Goal: Information Seeking & Learning: Check status

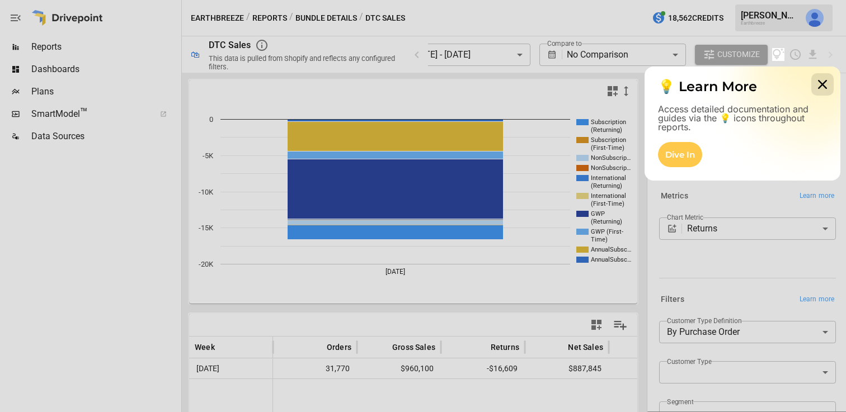
click at [821, 87] on icon at bounding box center [822, 84] width 22 height 22
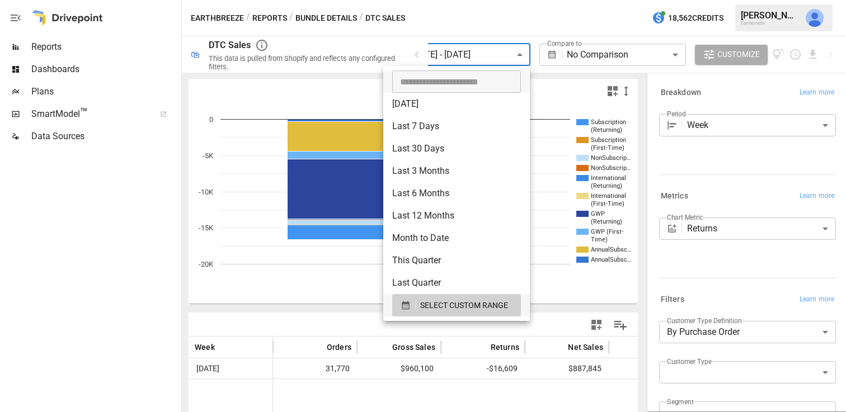
click at [468, 0] on body "**********" at bounding box center [423, 0] width 846 height 0
click at [436, 304] on span "SELECT CUSTOM RANGE" at bounding box center [464, 306] width 88 height 14
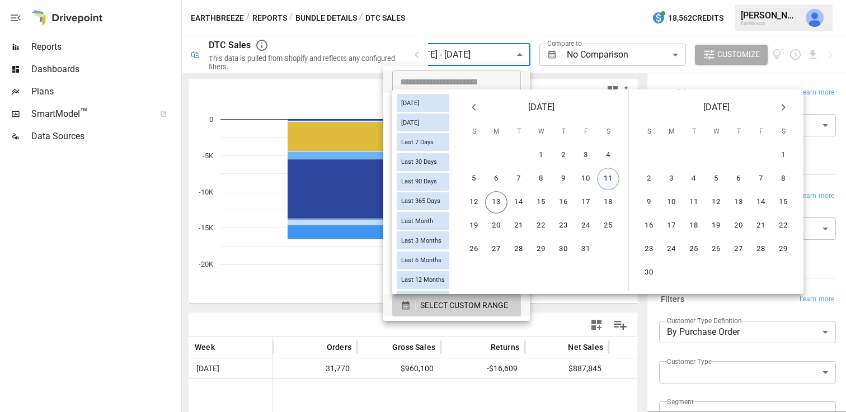
click at [605, 182] on button "11" at bounding box center [608, 179] width 22 height 22
click at [472, 182] on button "5" at bounding box center [474, 179] width 22 height 22
click at [610, 177] on button "11" at bounding box center [608, 179] width 22 height 22
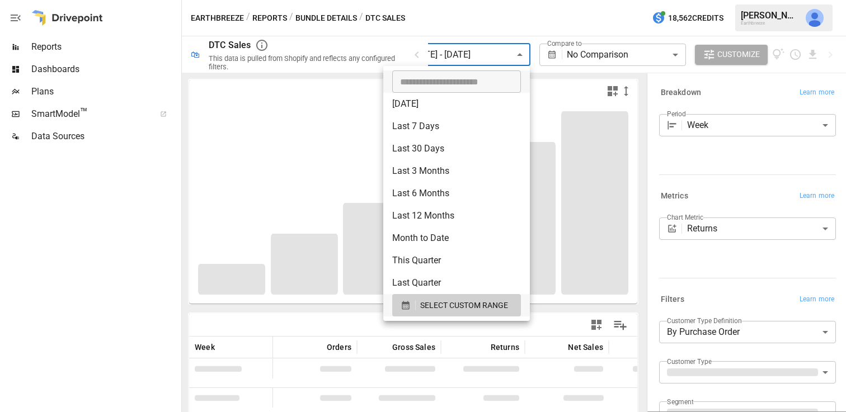
click at [531, 12] on div at bounding box center [423, 206] width 846 height 412
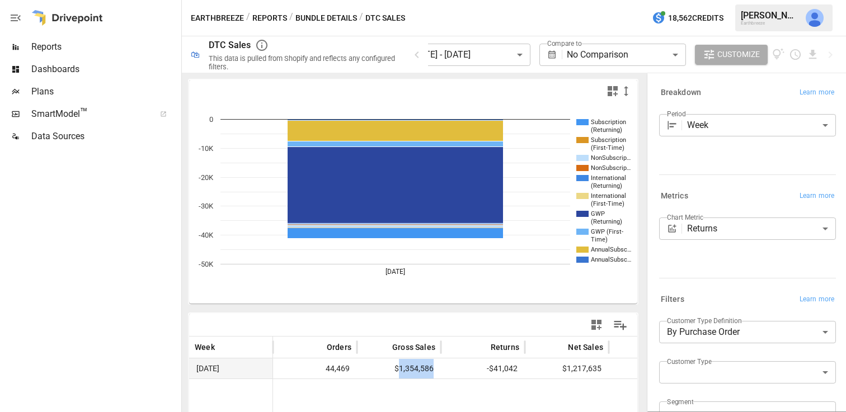
drag, startPoint x: 439, startPoint y: 369, endPoint x: 401, endPoint y: 372, distance: 38.1
click at [401, 372] on div "$1,354,586" at bounding box center [399, 369] width 84 height 20
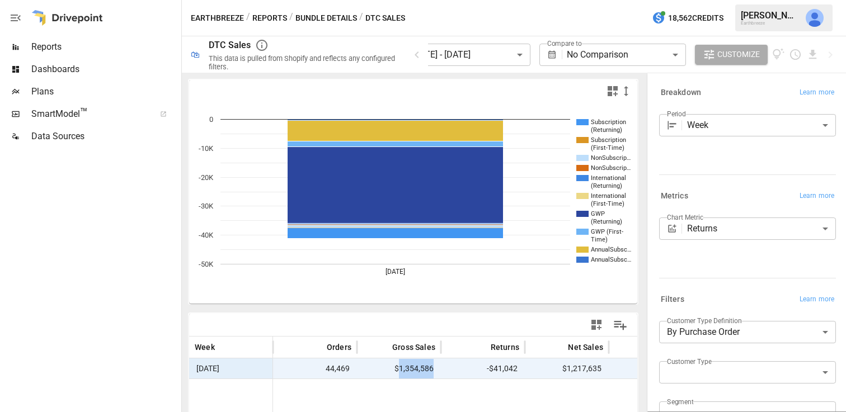
copy span "1,354,586"
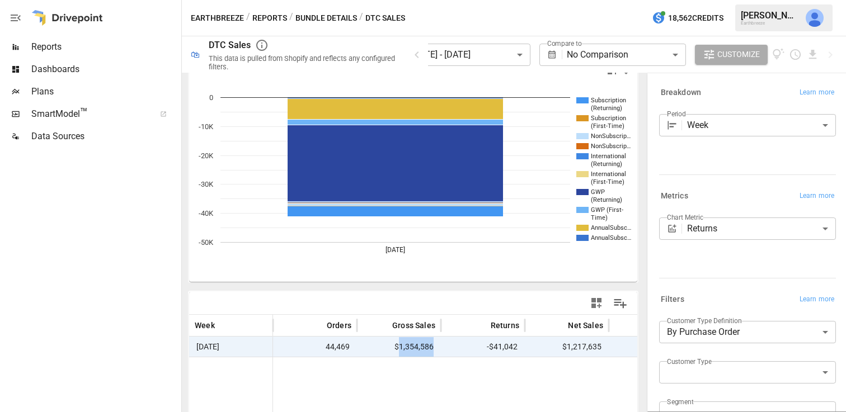
scroll to position [32, 0]
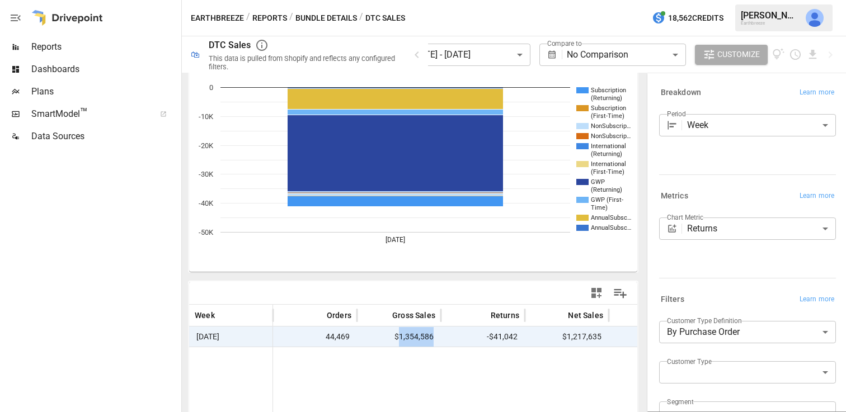
copy span "1,354,586"
drag, startPoint x: 522, startPoint y: 339, endPoint x: 490, endPoint y: 341, distance: 31.9
click at [490, 341] on div "-$41,042" at bounding box center [483, 337] width 84 height 20
copy span "$41,042"
